Goal: Communication & Community: Answer question/provide support

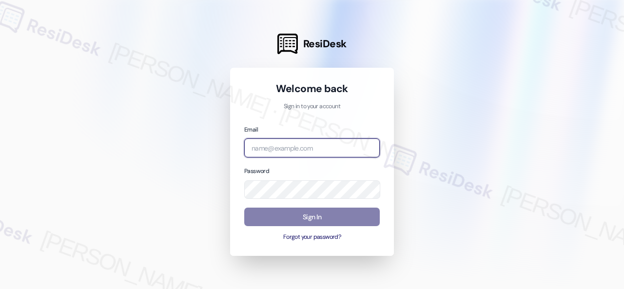
paste input "automated-surveys-birchstone_residential-resen.fifteen@birchstone_[DOMAIN_NAME]"
type input "automated-surveys-birchstone_residential-resen.fifteen@birchstone_[DOMAIN_NAME]"
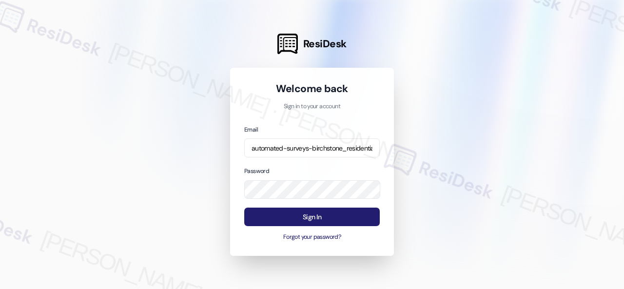
click at [291, 217] on button "Sign In" at bounding box center [312, 217] width 136 height 19
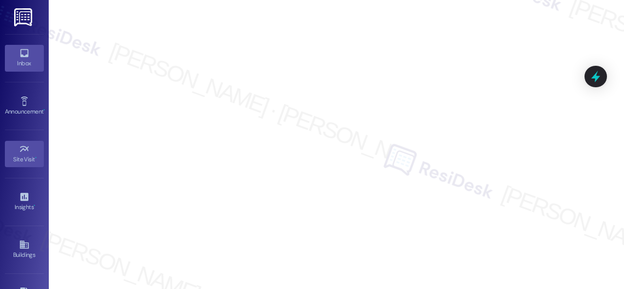
click at [25, 59] on div "Inbox" at bounding box center [24, 63] width 49 height 10
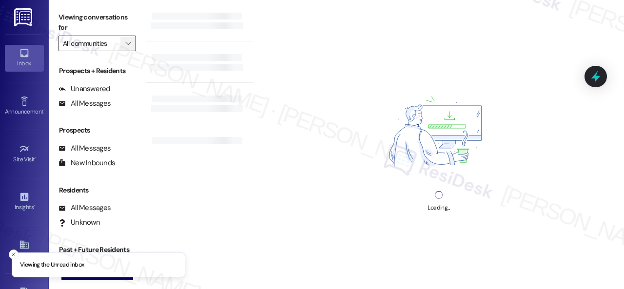
click at [130, 42] on icon "" at bounding box center [127, 43] width 5 height 8
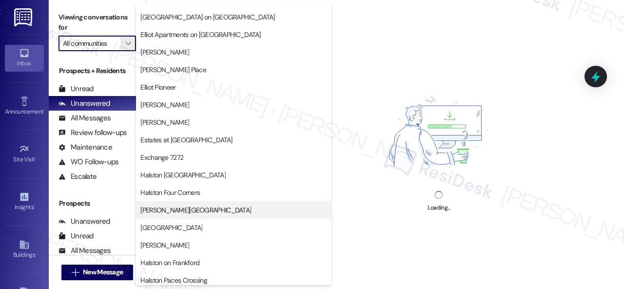
scroll to position [244, 0]
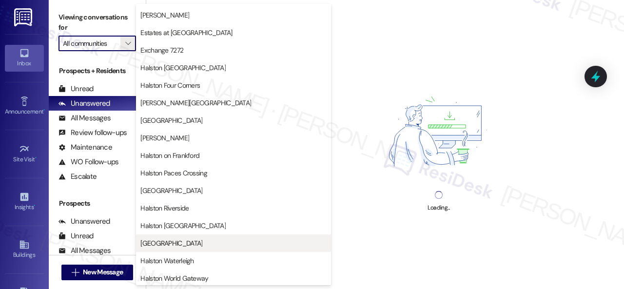
click at [178, 243] on span "[GEOGRAPHIC_DATA]" at bounding box center [171, 243] width 62 height 10
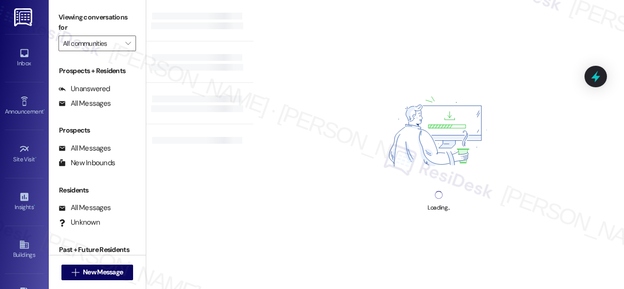
type input "[GEOGRAPHIC_DATA]"
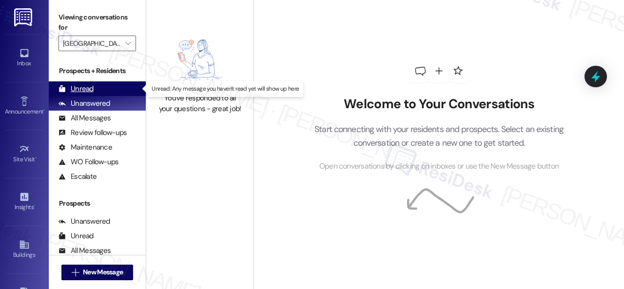
click at [79, 85] on div "Unread" at bounding box center [75, 89] width 35 height 10
